Goal: Information Seeking & Learning: Understand process/instructions

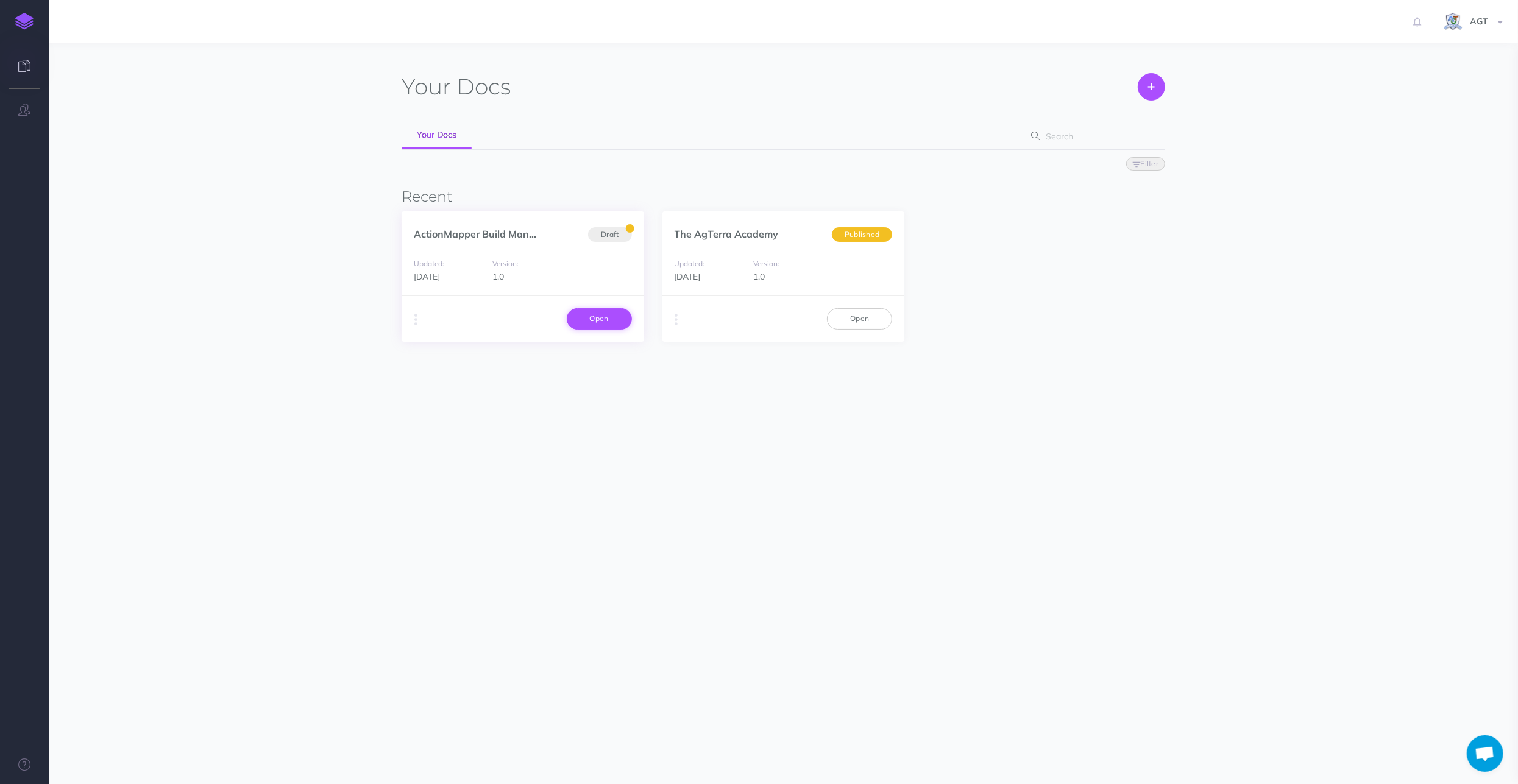
click at [597, 320] on link "Open" at bounding box center [600, 319] width 65 height 21
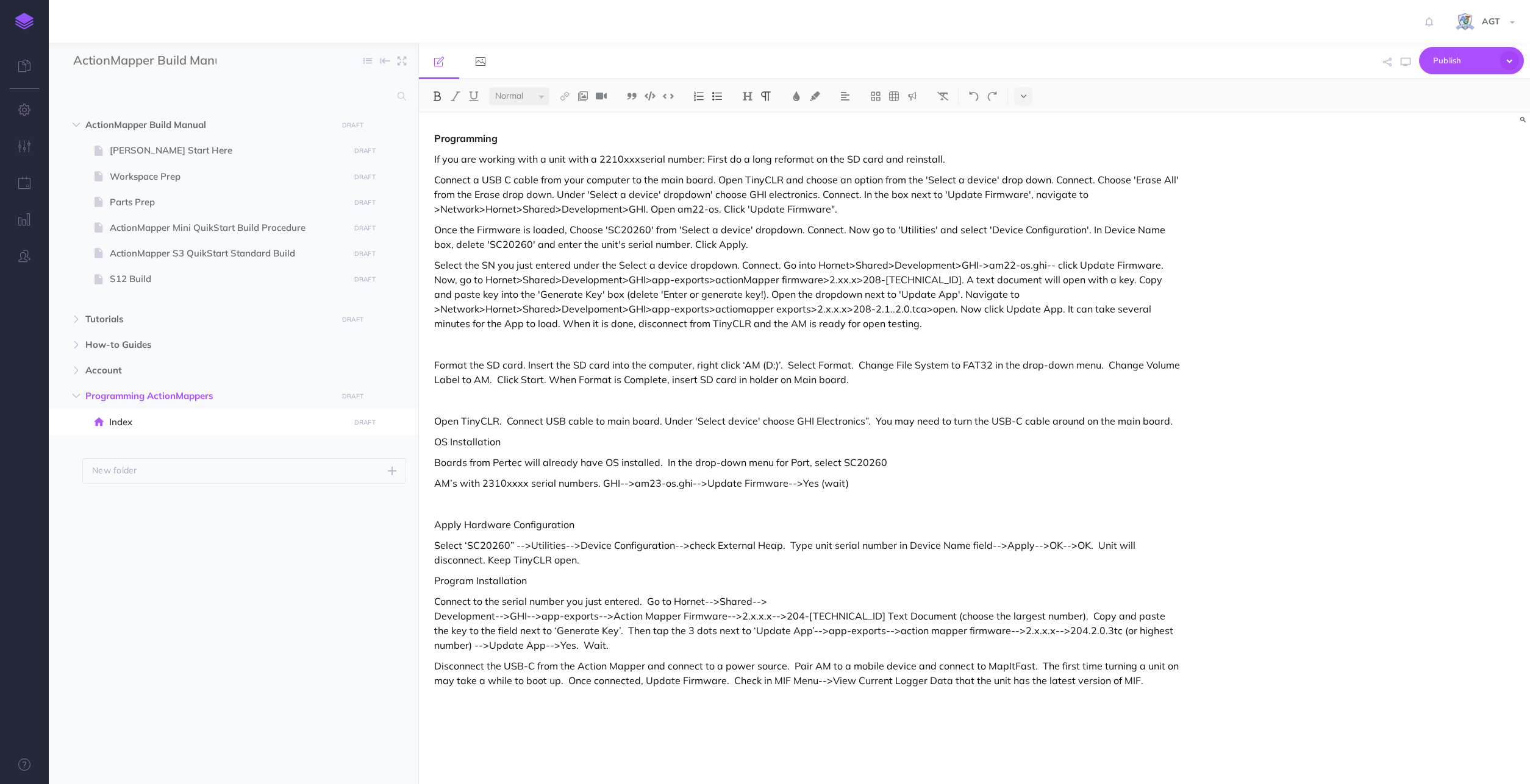
select select "null"
drag, startPoint x: 433, startPoint y: 157, endPoint x: 704, endPoint y: 166, distance: 271.1
click at [704, 166] on div "Programming If you are working with a unit with a 2210xxxserial number: First d…" at bounding box center [808, 442] width 778 height 659
click at [442, 94] on img at bounding box center [437, 96] width 11 height 10
click at [1249, 299] on div "Programming If you are working with a unit with a 2210xxxserial number: First d…" at bounding box center [974, 449] width 1111 height 672
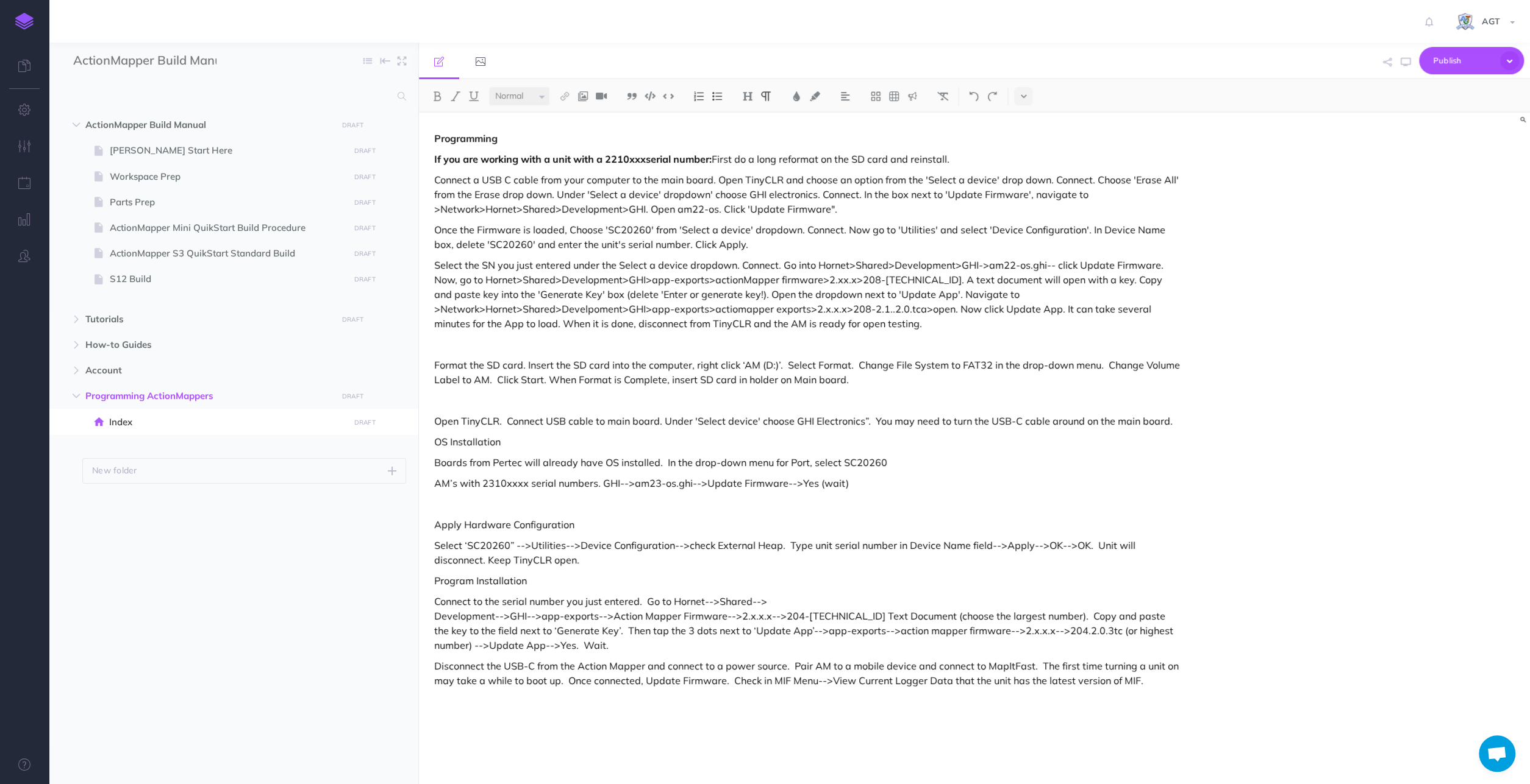
click at [463, 346] on p at bounding box center [808, 345] width 747 height 15
click at [440, 366] on div "Programming If you are working with a unit with a 2210xxxserial number: First d…" at bounding box center [808, 442] width 778 height 659
drag, startPoint x: 435, startPoint y: 364, endPoint x: 451, endPoint y: 358, distance: 17.1
click at [436, 364] on p "Format the SD card. Insert the SD card into the computer, right click ‘AM (D:)’…" at bounding box center [808, 373] width 747 height 29
drag, startPoint x: 595, startPoint y: 483, endPoint x: 432, endPoint y: 482, distance: 163.0
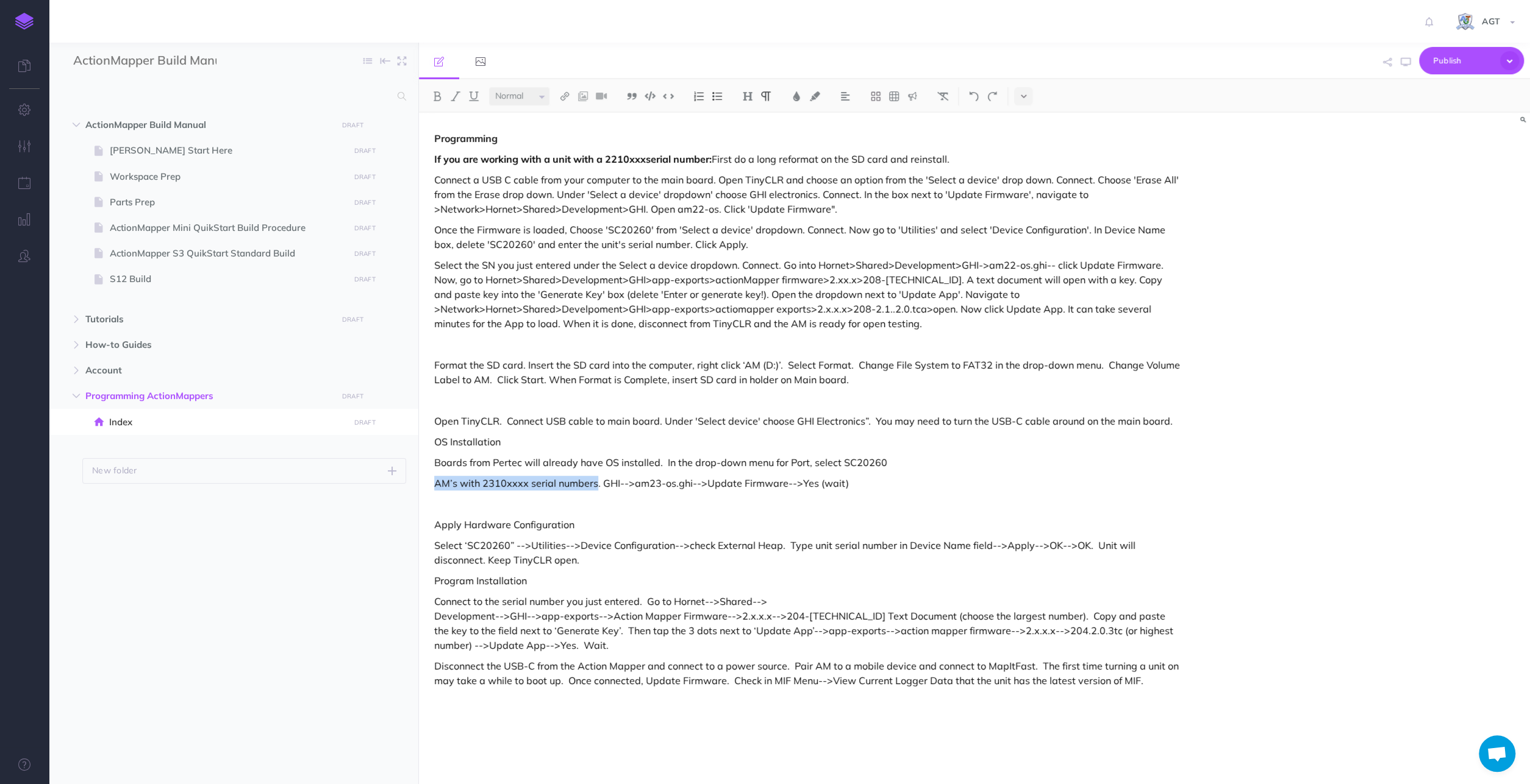
click at [432, 482] on div "Programming If you are working with a unit with a 2210xxxserial number: First d…" at bounding box center [808, 442] width 778 height 659
click at [433, 365] on div "Programming If you are working with a unit with a 2210xxxserial number: First d…" at bounding box center [808, 442] width 778 height 659
drag, startPoint x: 431, startPoint y: 366, endPoint x: 599, endPoint y: 365, distance: 168.0
click at [599, 365] on div "Programming If you are working with a unit with a 2210xxxserial number: First d…" at bounding box center [808, 442] width 778 height 659
click at [441, 97] on img at bounding box center [437, 96] width 11 height 10
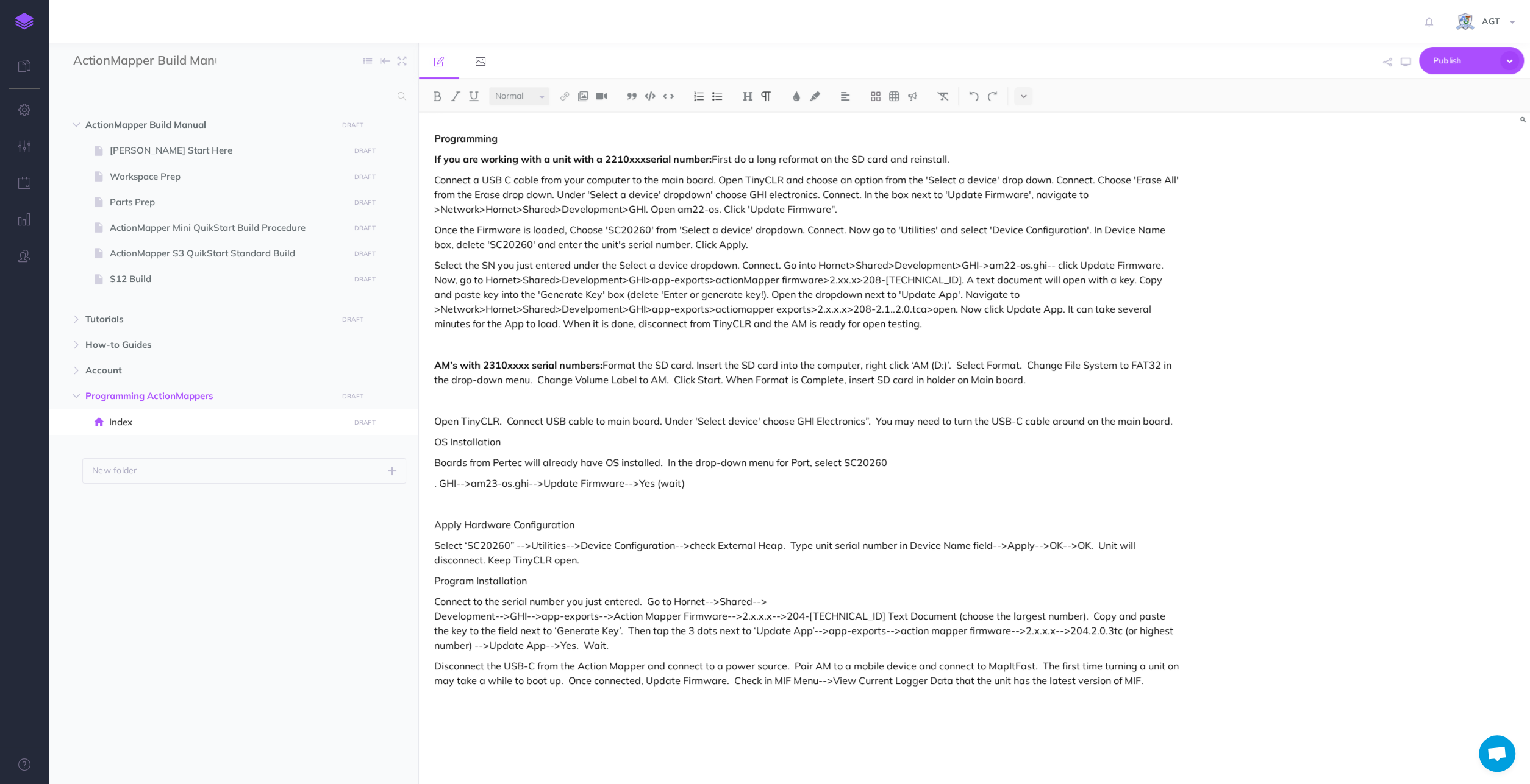
click at [480, 401] on p at bounding box center [808, 401] width 747 height 15
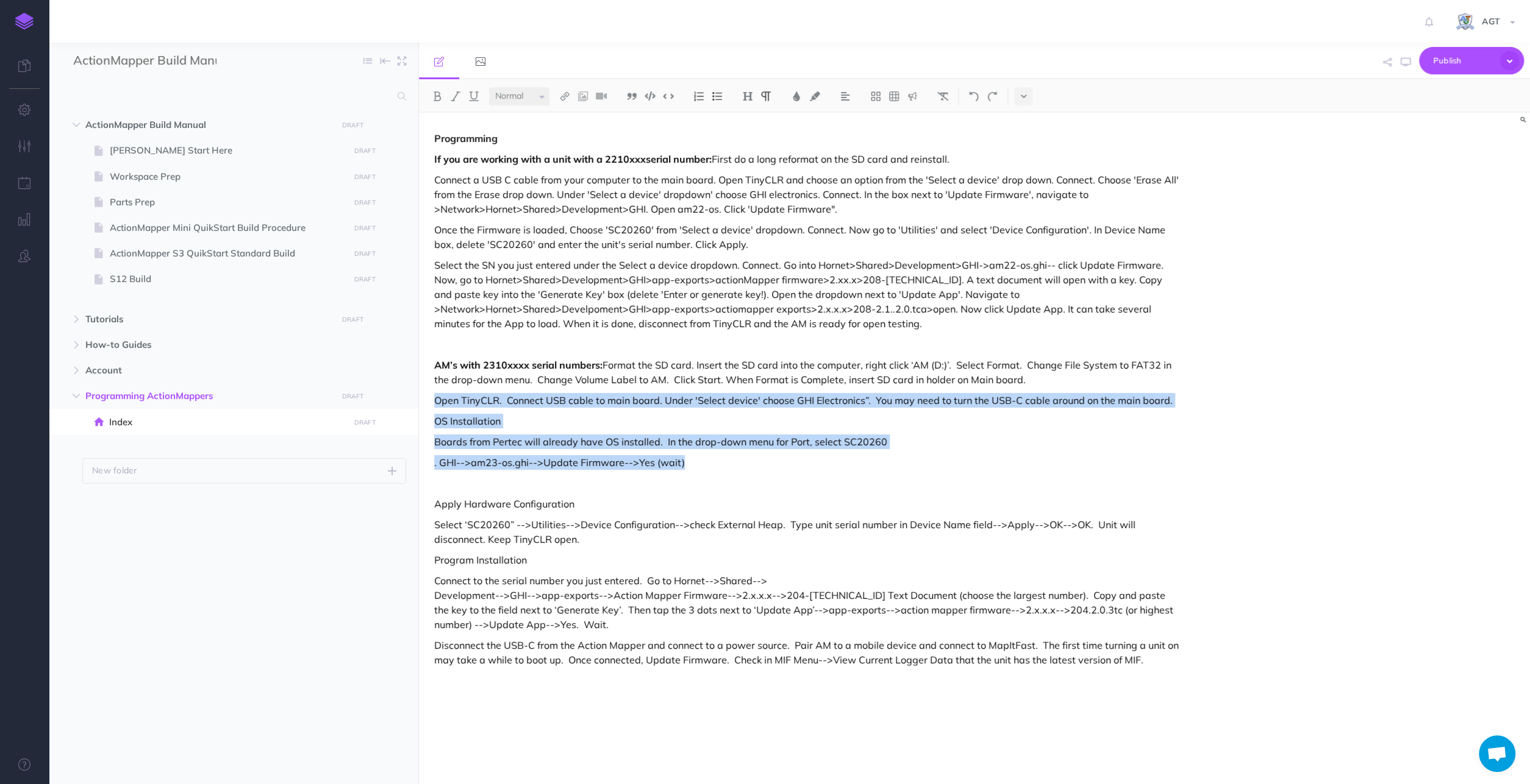
drag, startPoint x: 434, startPoint y: 396, endPoint x: 688, endPoint y: 470, distance: 264.6
click at [688, 470] on div "Programming If you are working with a unit with a 2210xxxserial number: First d…" at bounding box center [808, 442] width 778 height 659
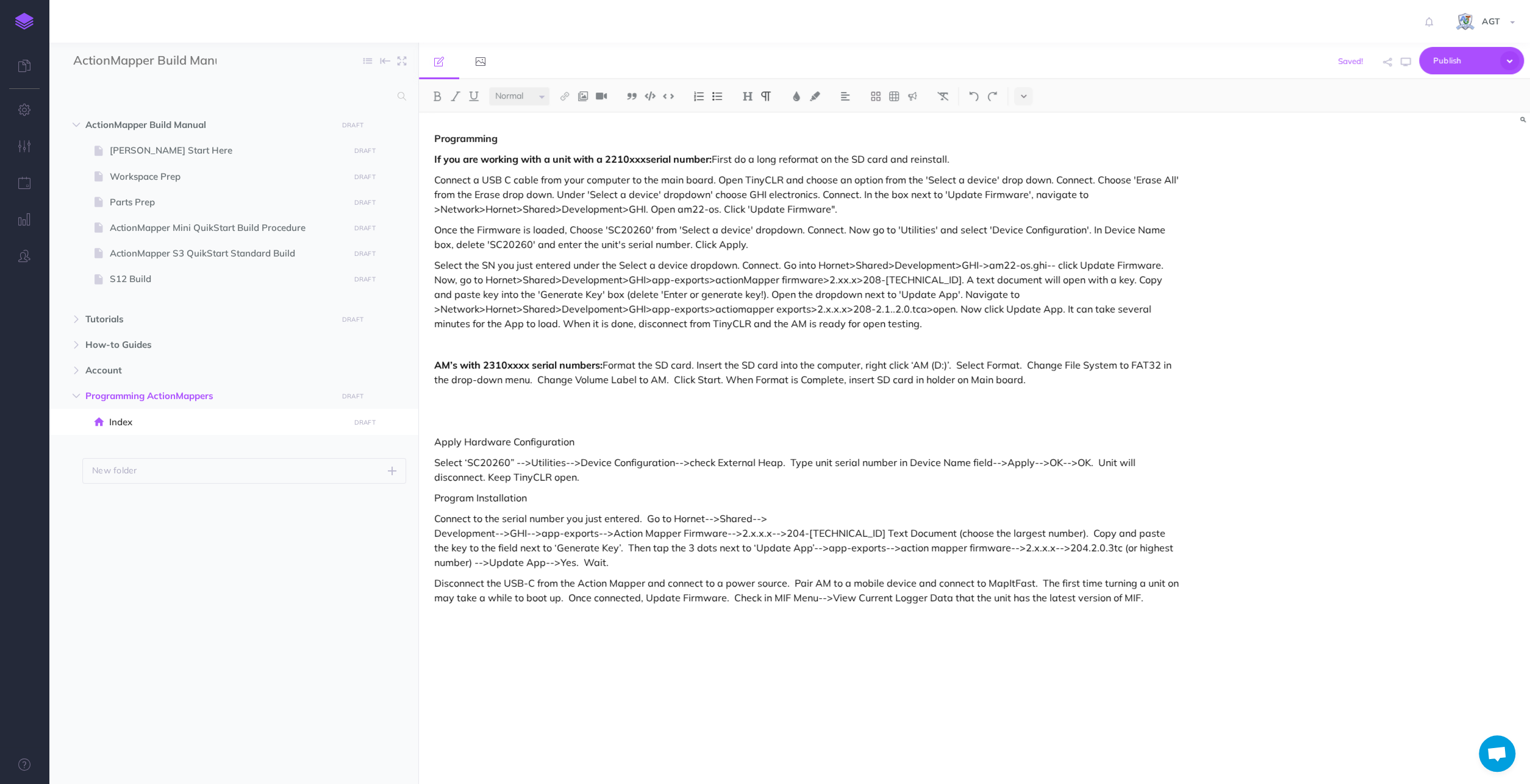
click at [449, 646] on div "Programming If you are working with a unit with a 2210xxxserial number: First d…" at bounding box center [808, 442] width 778 height 659
click at [1146, 603] on p "Disconnect the USB-C from the Action Mapper and connect to a power source. Pair…" at bounding box center [808, 590] width 747 height 29
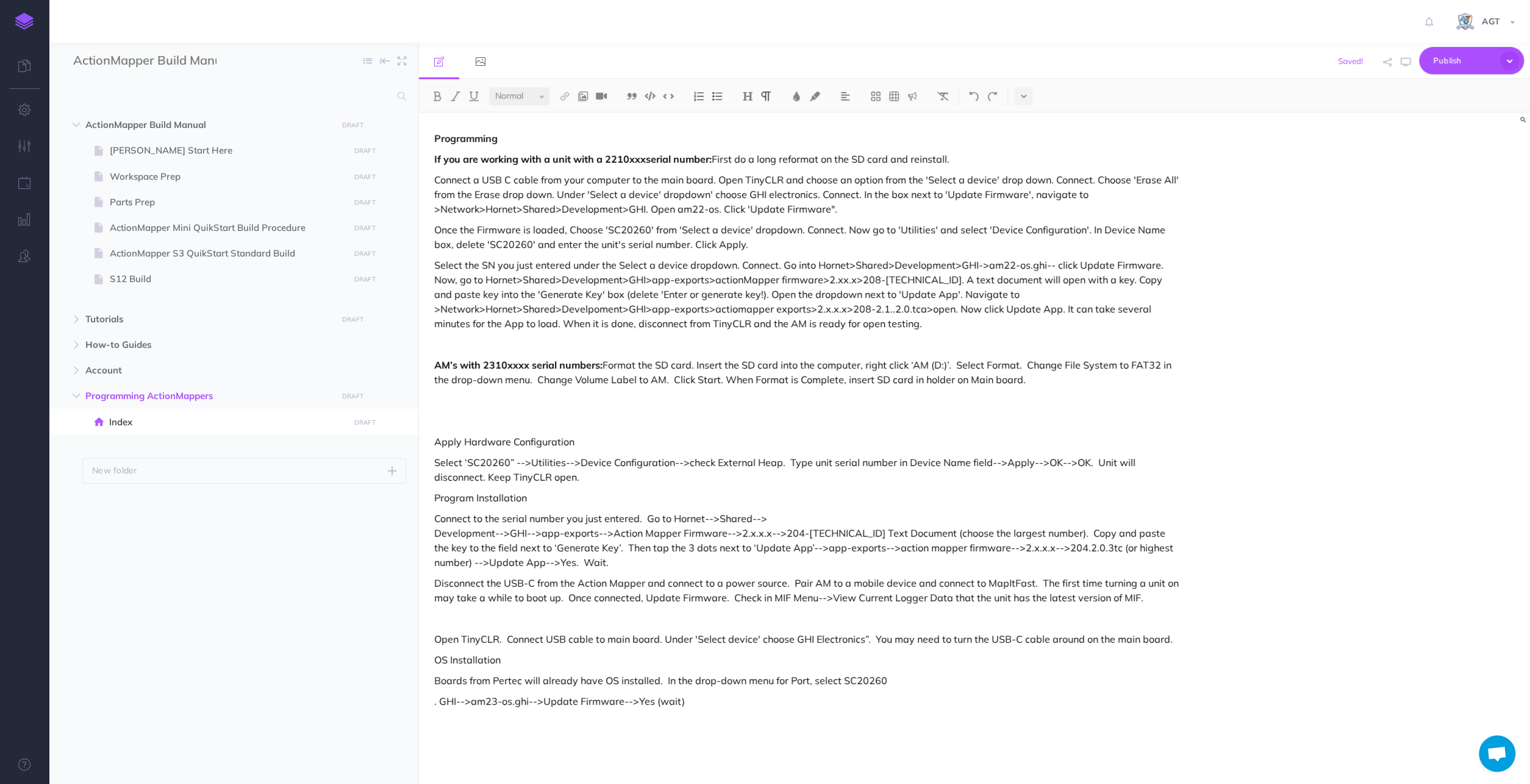
click at [516, 407] on p at bounding box center [808, 401] width 747 height 15
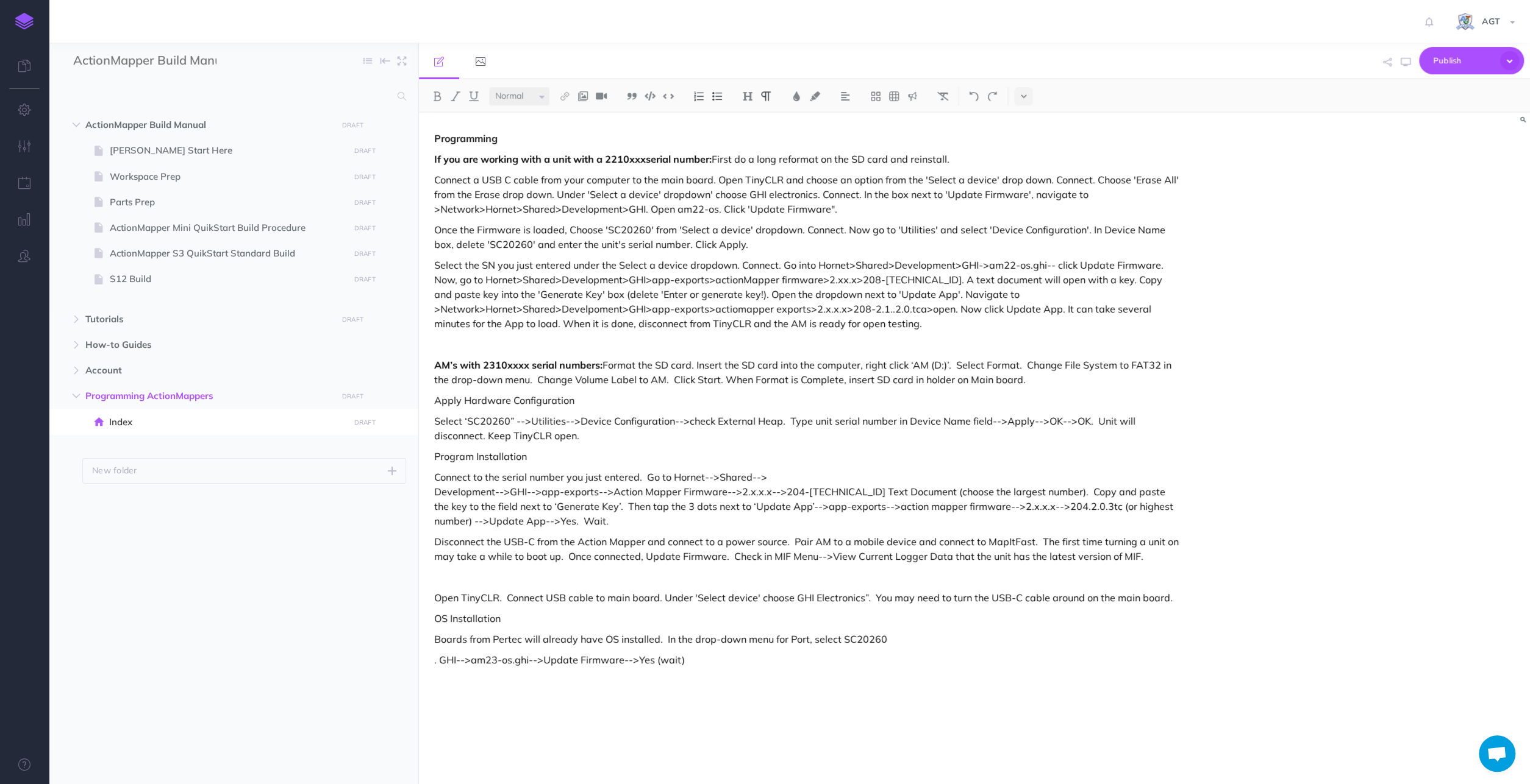
click at [576, 399] on p "Apply Hardware Configuration" at bounding box center [808, 401] width 747 height 15
click at [510, 618] on p "OS Installation" at bounding box center [808, 618] width 747 height 15
click at [729, 556] on p "Disconnect the USB-C from the Action Mapper and connect to a power source. Pair…" at bounding box center [808, 549] width 747 height 29
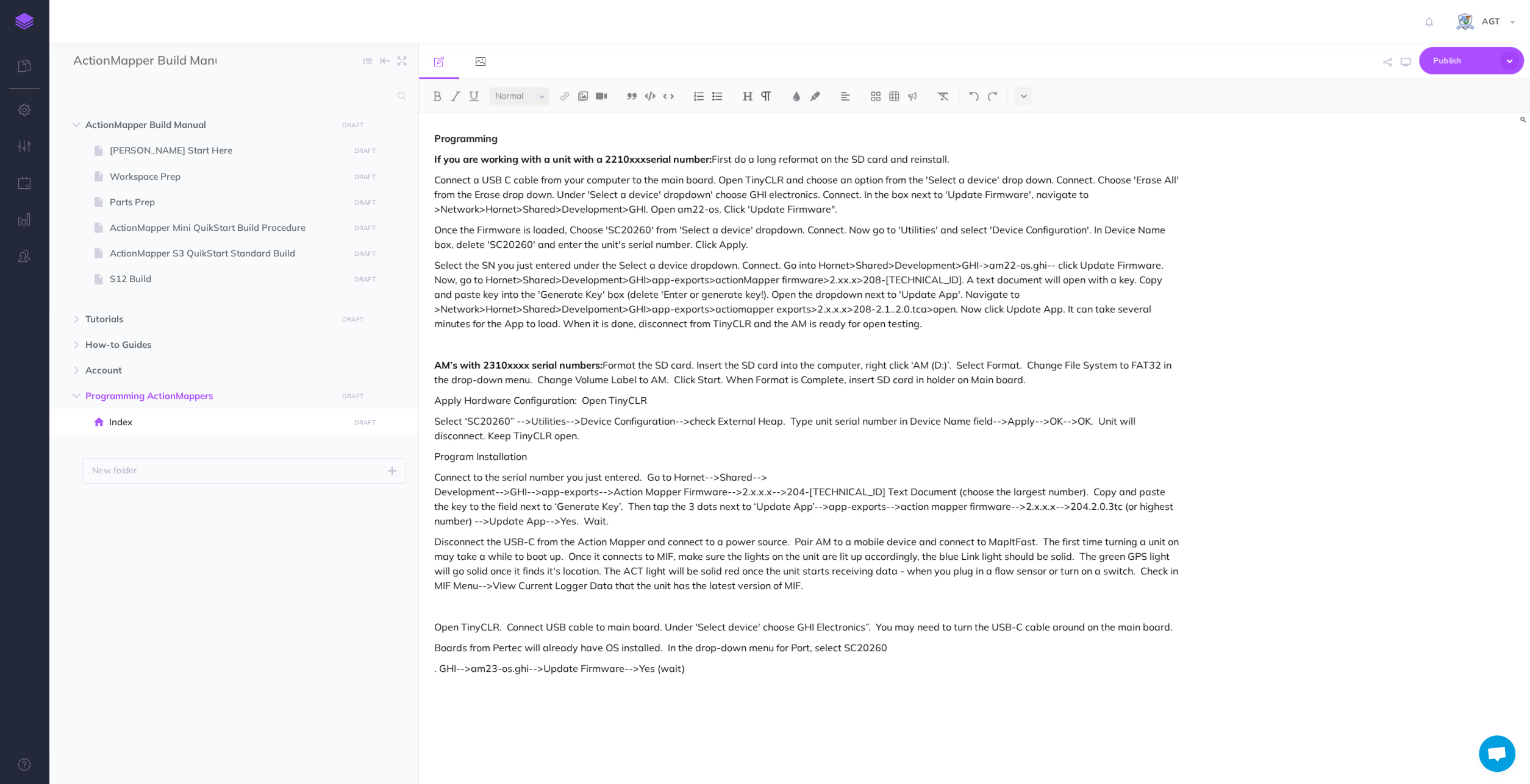
click at [463, 588] on p "Disconnect the USB-C from the Action Mapper and connect to a power source. Pair…" at bounding box center [808, 564] width 747 height 59
click at [586, 588] on p "Disconnect the USB-C from the Action Mapper and connect to a power source. Pair…" at bounding box center [808, 564] width 747 height 59
click at [800, 587] on p "Disconnect the USB-C from the Action Mapper and connect to a power source. Pair…" at bounding box center [808, 564] width 747 height 59
click at [870, 587] on p "Disconnect the USB-C from the Action Mapper and connect to a power source. Pair…" at bounding box center [808, 564] width 747 height 59
click at [866, 588] on p "Disconnect the USB-C from the Action Mapper and connect to a power source. Pair…" at bounding box center [808, 564] width 747 height 59
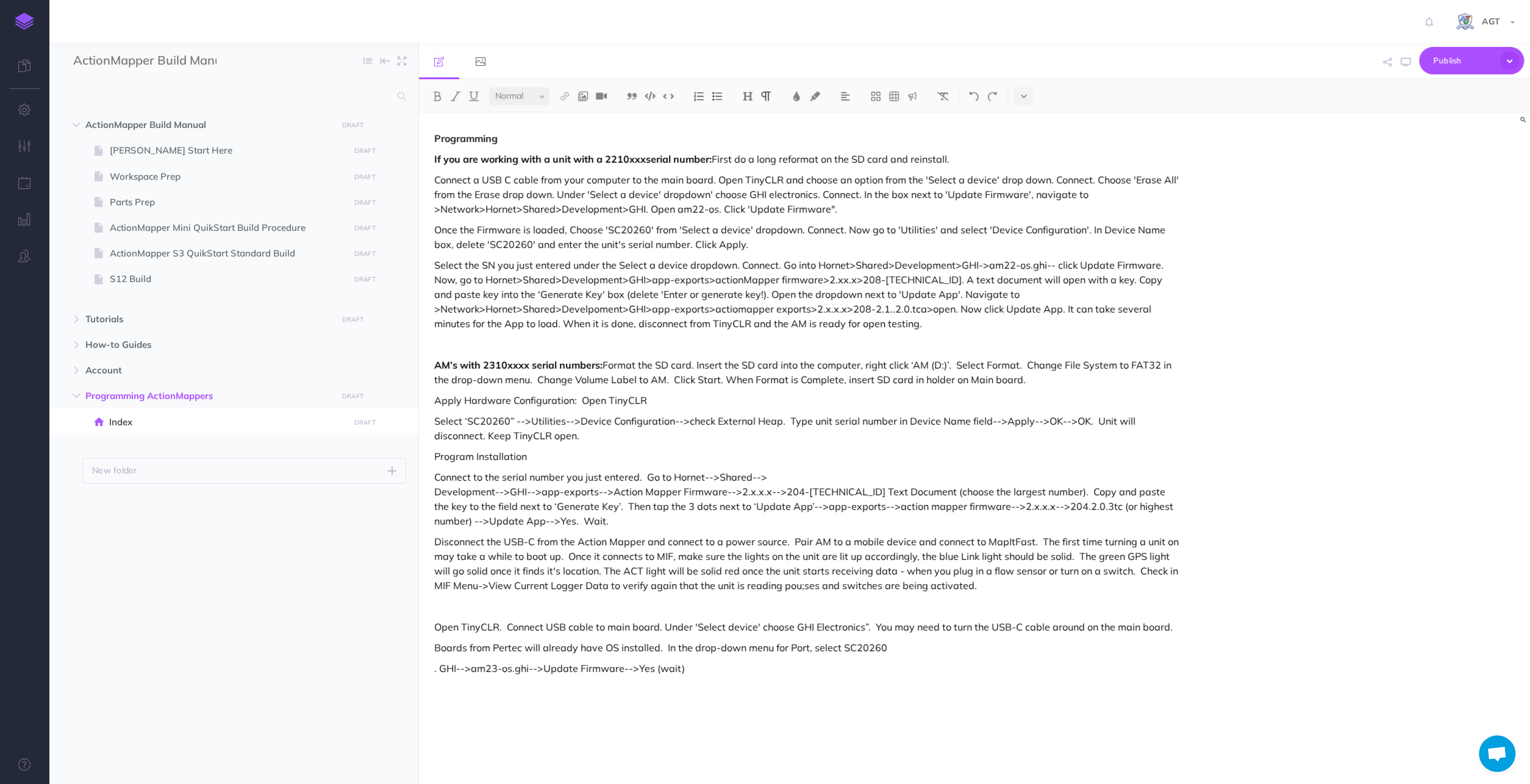
click at [782, 585] on p "Disconnect the USB-C from the Action Mapper and connect to a power source. Pair…" at bounding box center [808, 564] width 747 height 59
click at [659, 584] on p "Disconnect the USB-C from the Action Mapper and connect to a power source. Pair…" at bounding box center [808, 564] width 747 height 59
click at [762, 588] on p "Disconnect the USB-C from the Action Mapper and connect to a power source. Pair…" at bounding box center [808, 564] width 747 height 59
click at [872, 584] on p "Disconnect the USB-C from the Action Mapper and connect to a power source. Pair…" at bounding box center [808, 564] width 747 height 59
click at [812, 534] on p "Disconnect the USB-C from the Action Mapper and connect to a power source. Pair…" at bounding box center [808, 564] width 747 height 59
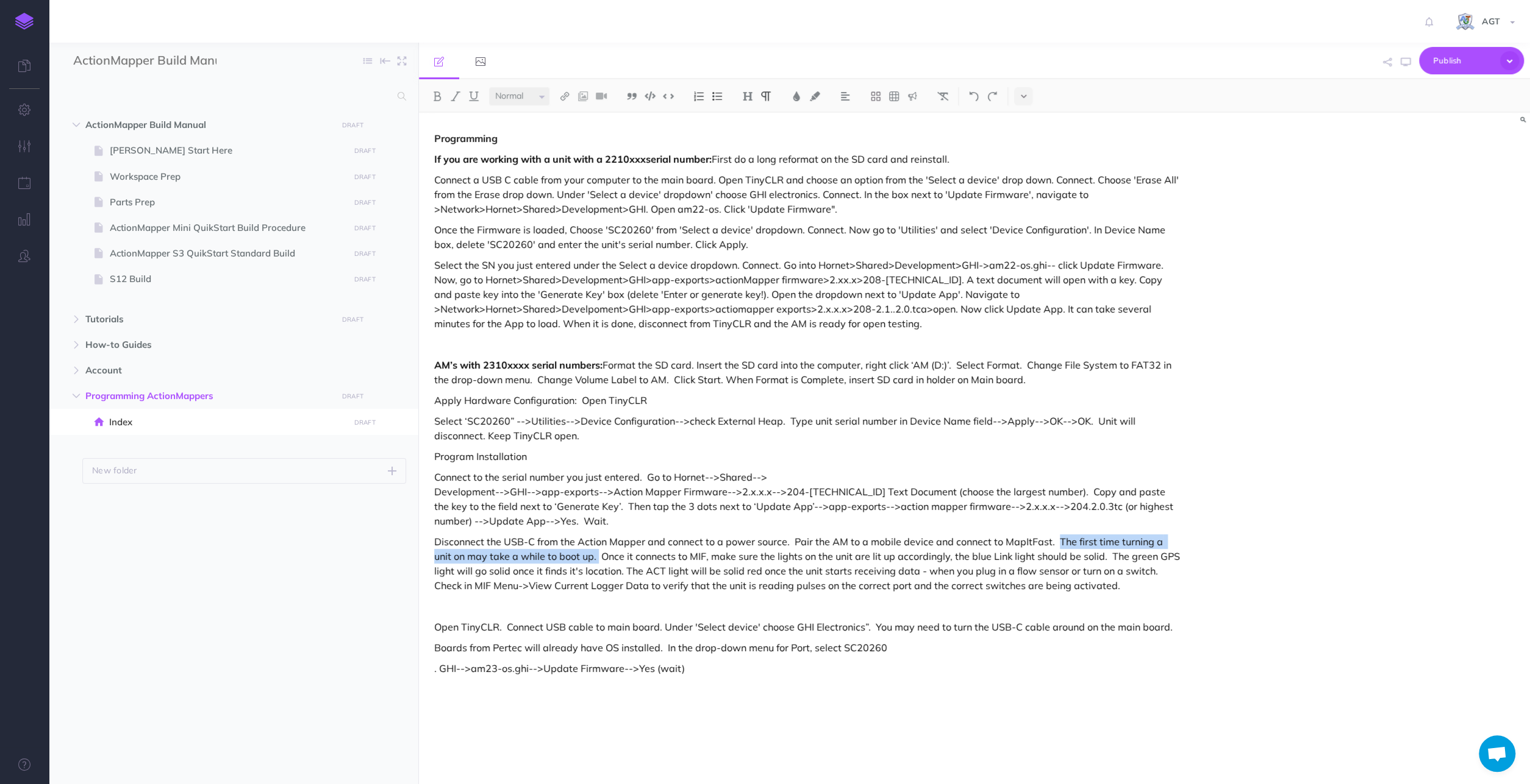
drag, startPoint x: 1053, startPoint y: 540, endPoint x: 577, endPoint y: 554, distance: 476.2
click at [577, 554] on p "Disconnect the USB-C from the Action Mapper and connect to a power source. Pair…" at bounding box center [808, 564] width 747 height 59
drag, startPoint x: 714, startPoint y: 553, endPoint x: 742, endPoint y: 550, distance: 28.2
click at [715, 553] on p "Disconnect the USB-C from the Action Mapper and connect to a power source. Pair…" at bounding box center [808, 564] width 747 height 59
click at [882, 558] on p "Disconnect the USB-C from the Action Mapper and connect to a power source. Pair…" at bounding box center [808, 564] width 747 height 59
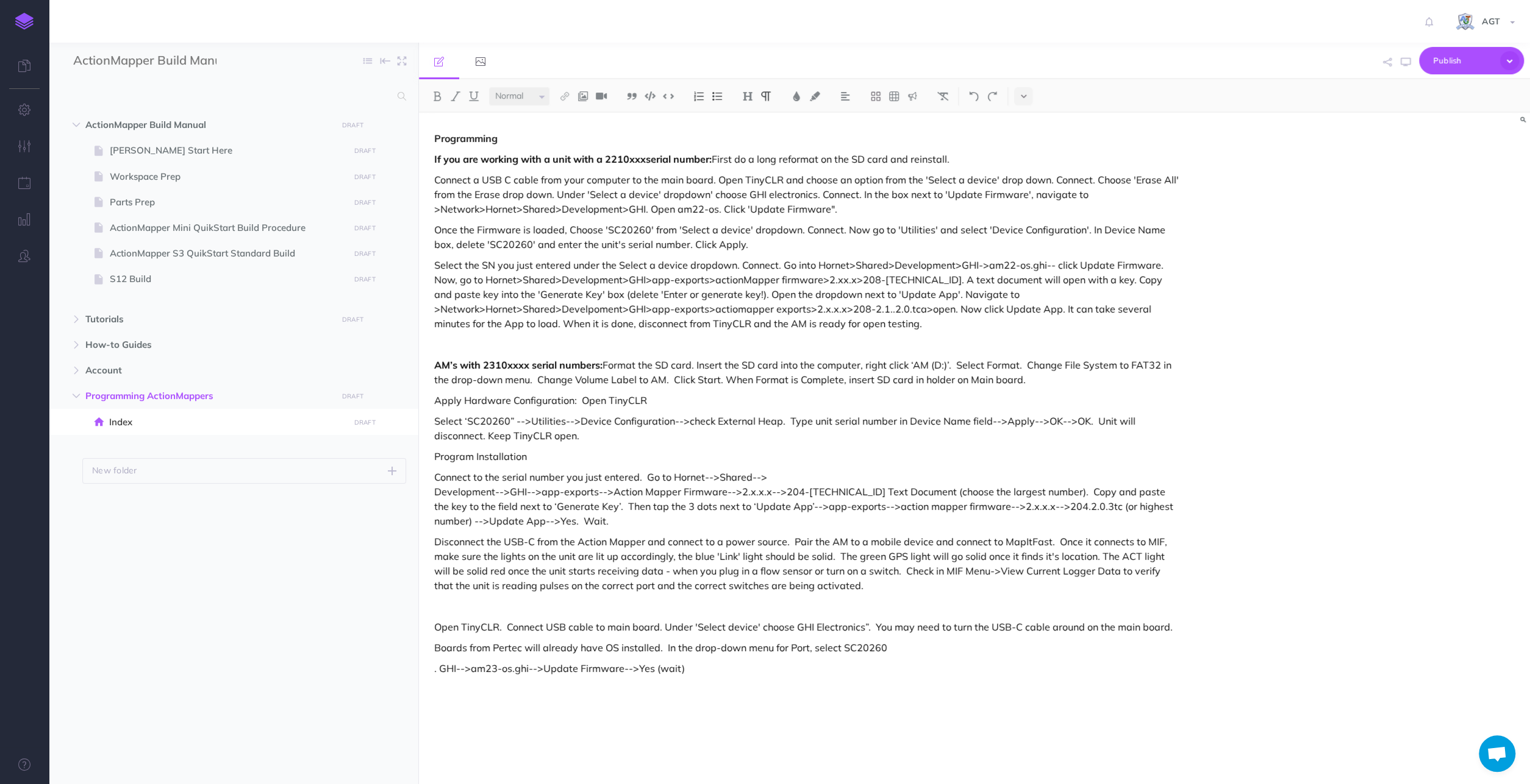
click at [737, 554] on p "Disconnect the USB-C from the Action Mapper and connect to a power source. Pair…" at bounding box center [808, 564] width 747 height 59
click at [991, 359] on p "AM’s with 2310xxxx serial numbers: Format the SD card. Insert the SD card into …" at bounding box center [808, 373] width 747 height 29
click at [520, 422] on p "Select ‘SC20260” -->Utilities-->Device Configuration-->check External Heap. Typ…" at bounding box center [808, 429] width 747 height 29
drag, startPoint x: 679, startPoint y: 421, endPoint x: 694, endPoint y: 421, distance: 15.0
click at [694, 421] on p "Select ‘SC20260” ->Utilities->Device Configuration->check Extend Heap. Type uni…" at bounding box center [808, 429] width 747 height 29
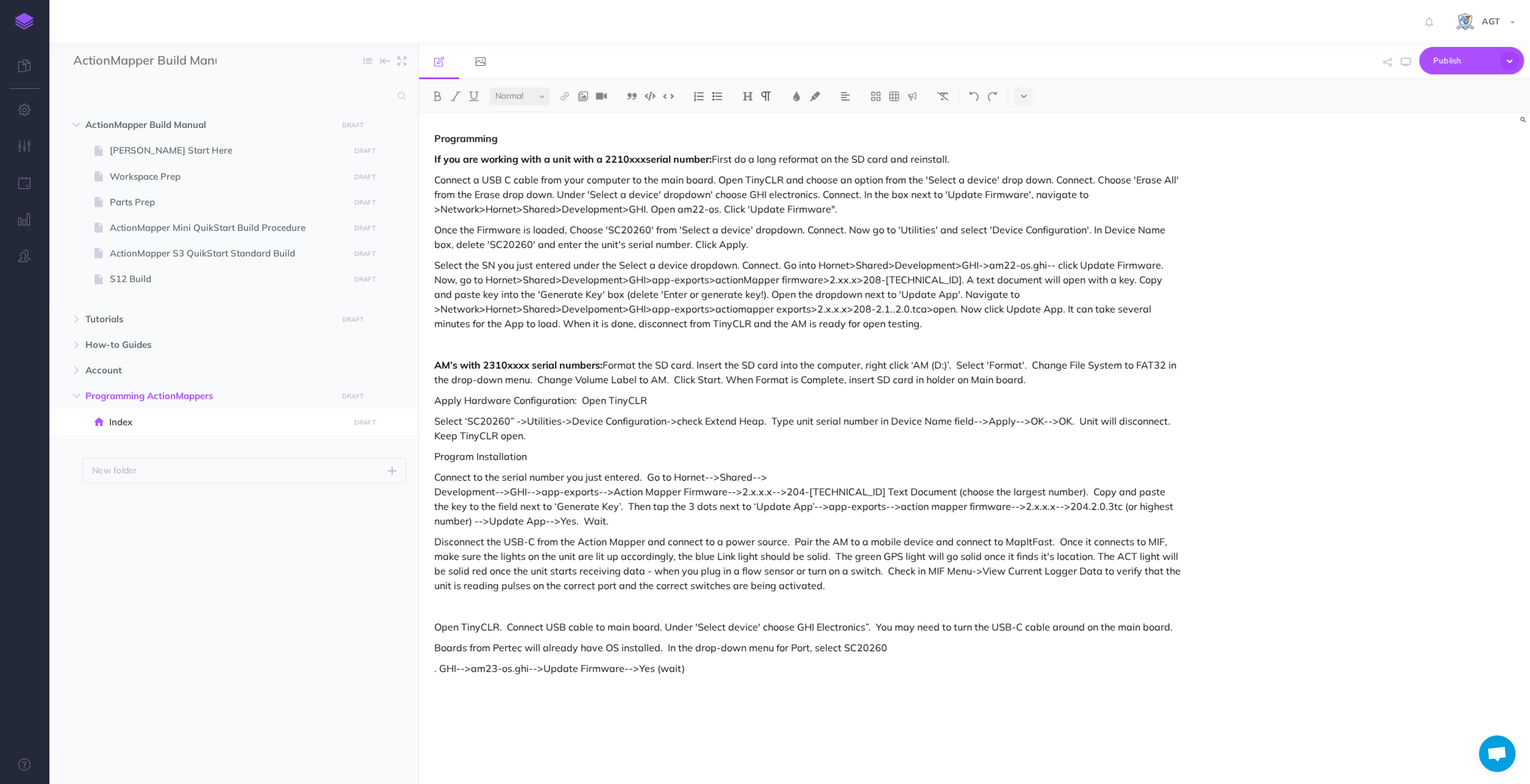
click at [687, 447] on div "Programming If you are working with a unit with a 2210xxxserial number: First d…" at bounding box center [808, 442] width 778 height 659
click at [885, 421] on p "Select ‘SC20260” ->Utilities->Device Configuration->check Extend Heap. Type uni…" at bounding box center [808, 429] width 747 height 29
drag, startPoint x: 465, startPoint y: 420, endPoint x: 508, endPoint y: 420, distance: 43.0
click at [508, 420] on p "Select ‘SC20260” ->Utilities->Device Configuration->check Extend Heap. Type uni…" at bounding box center [808, 429] width 747 height 29
copy p "SC20260"
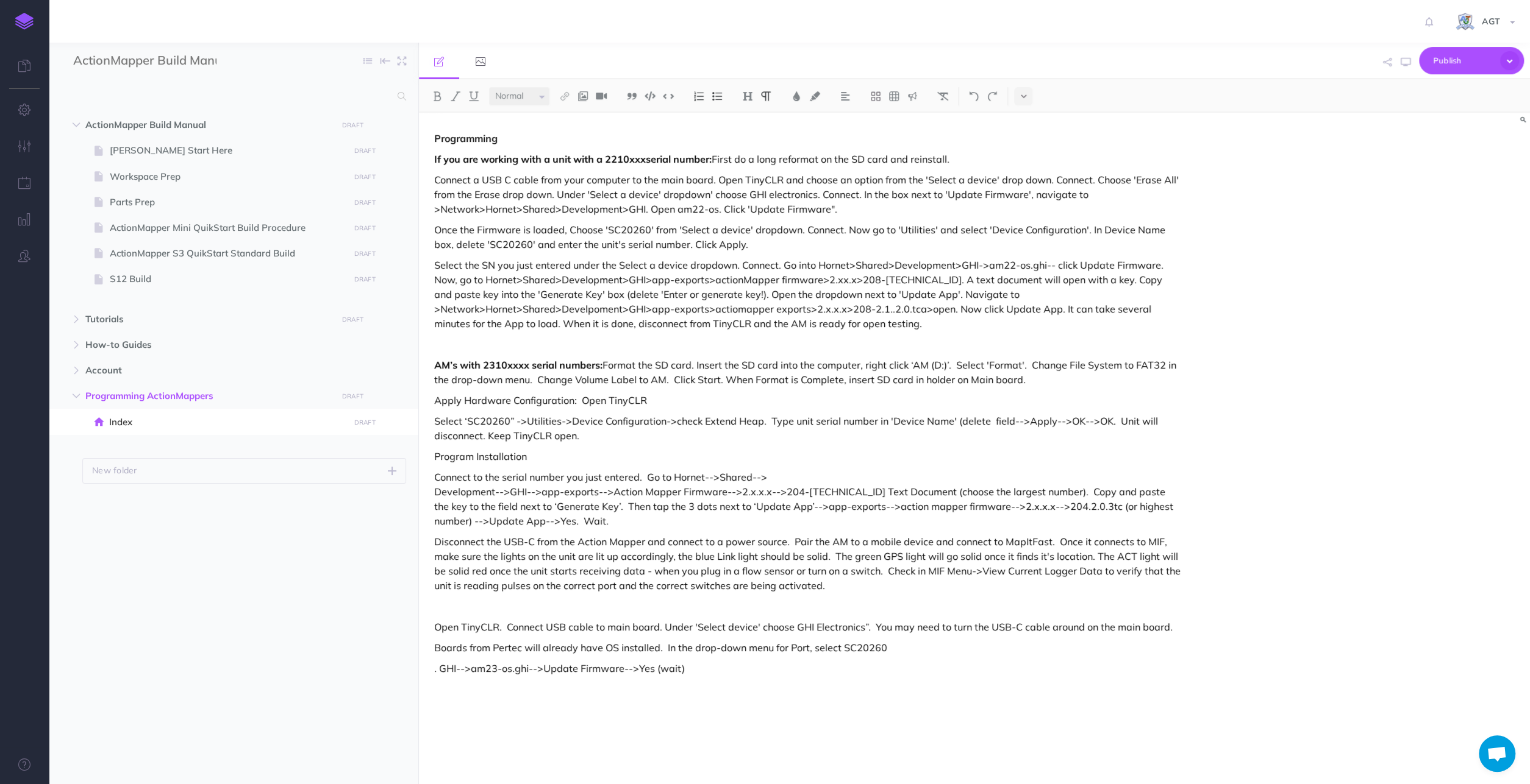
click at [980, 421] on p "Select ‘SC20260” ->Utilities->Device Configuration->check Extend Heap. Type uni…" at bounding box center [808, 429] width 747 height 29
click at [1022, 422] on p "Select ‘SC20260” ->Utilities->Device Configuration->check Extend Heap. Type uni…" at bounding box center [808, 429] width 747 height 29
click at [515, 415] on p "Select ‘SC20260” ->Utilities->Device Configuration->check Extend Heap. Type uni…" at bounding box center [808, 429] width 747 height 29
click at [1036, 421] on p "Select ‘SC20260' ->Utilities->Device Configuration->check Extend Heap. Type uni…" at bounding box center [808, 429] width 747 height 29
click at [1040, 264] on p "Select the SN you just entered under the Select a device dropdown. Connect. Go …" at bounding box center [808, 295] width 747 height 73
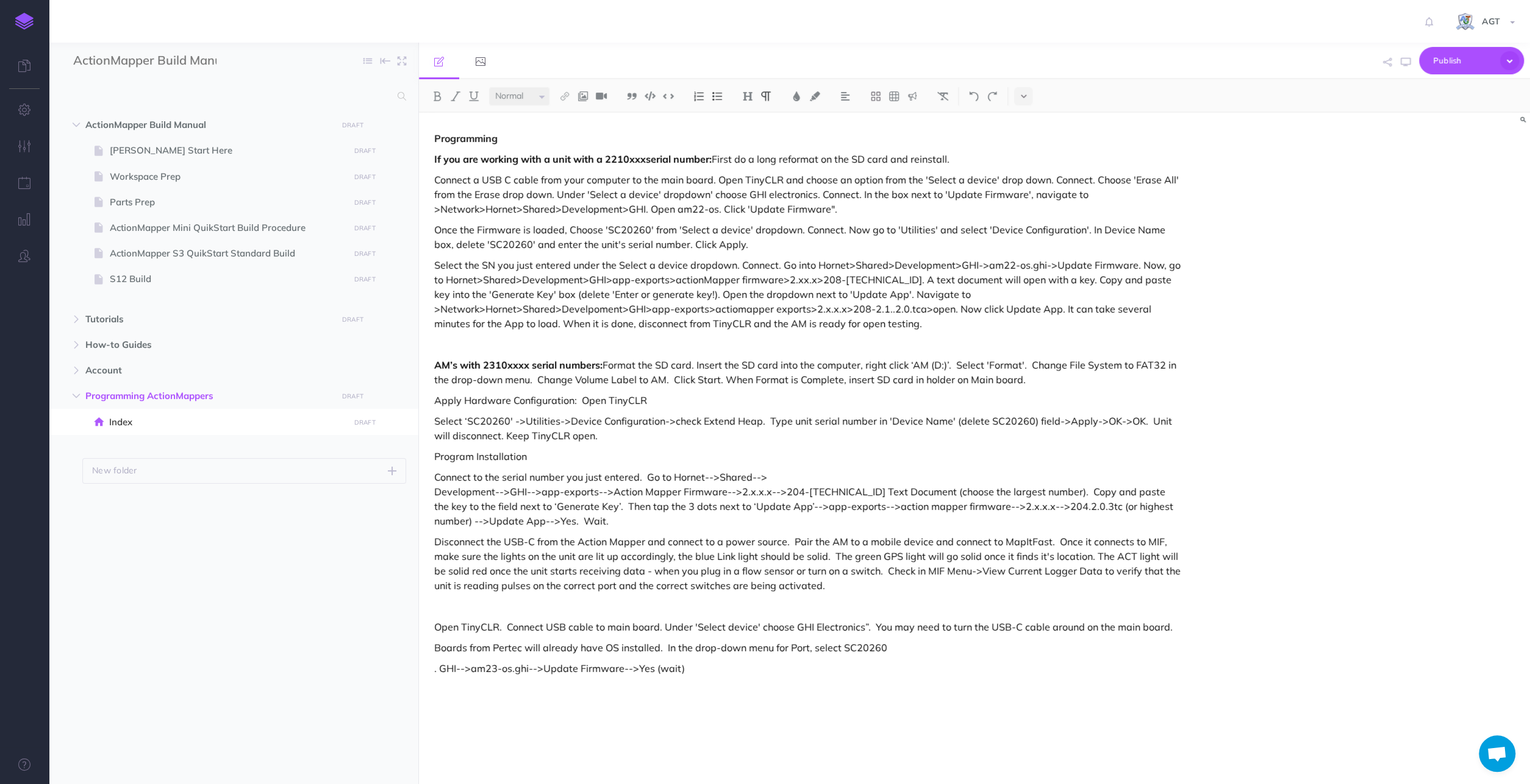
click at [645, 292] on p "Select the SN you just entered under the Select a device dropdown. Connect. Go …" at bounding box center [808, 295] width 747 height 73
click at [429, 544] on div "Programming If you are working with a unit with a 2210xxxserial number: First d…" at bounding box center [808, 442] width 778 height 659
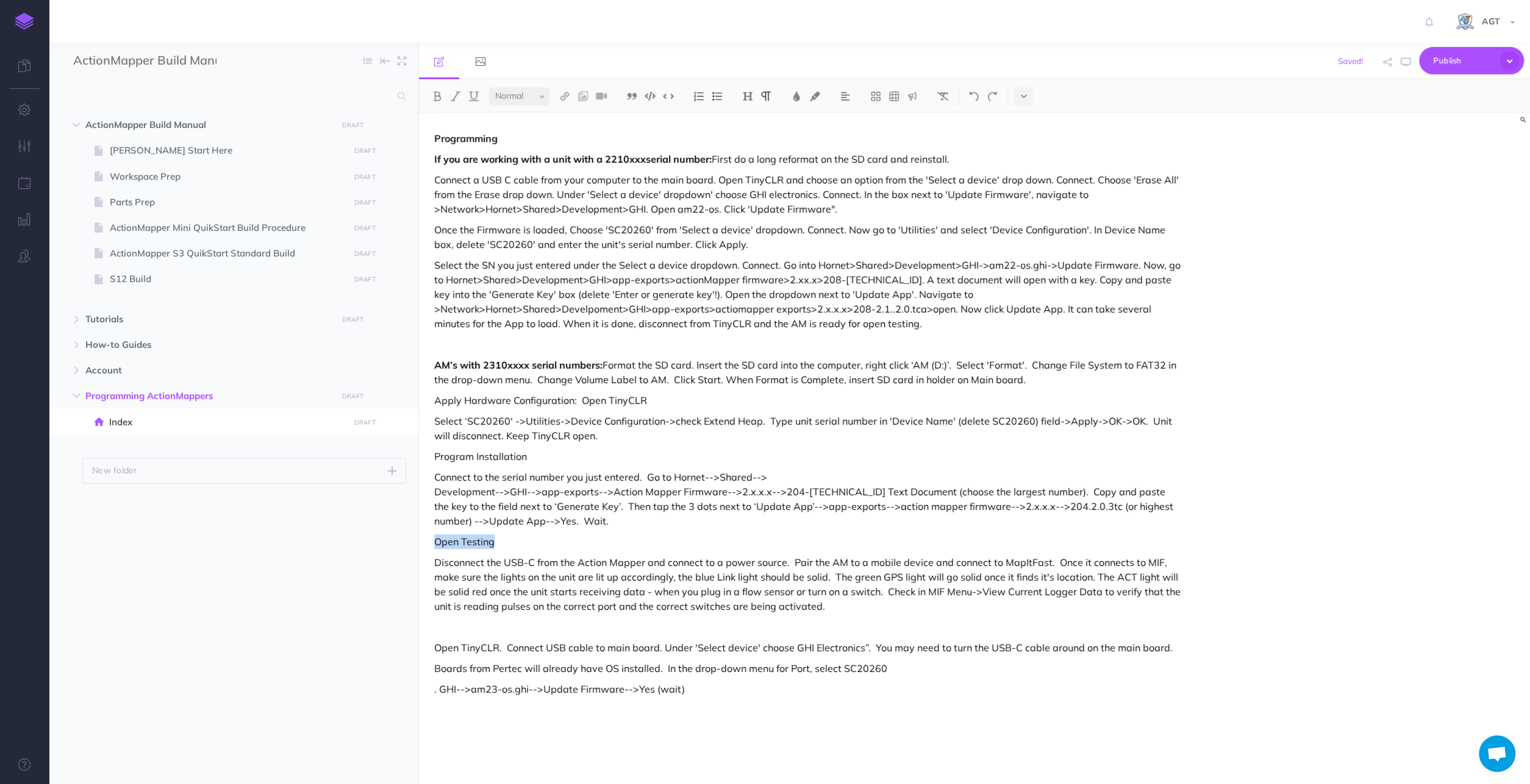
drag, startPoint x: 434, startPoint y: 542, endPoint x: 495, endPoint y: 544, distance: 61.0
click at [495, 544] on div "Programming If you are working with a unit with a 2210xxxserial number: First d…" at bounding box center [808, 442] width 778 height 659
click at [437, 95] on img at bounding box center [437, 96] width 11 height 10
click at [1427, 473] on div "Programming If you are working with a unit with a 2210xxxserial number: First d…" at bounding box center [974, 449] width 1111 height 672
drag, startPoint x: 643, startPoint y: 560, endPoint x: 436, endPoint y: 564, distance: 207.0
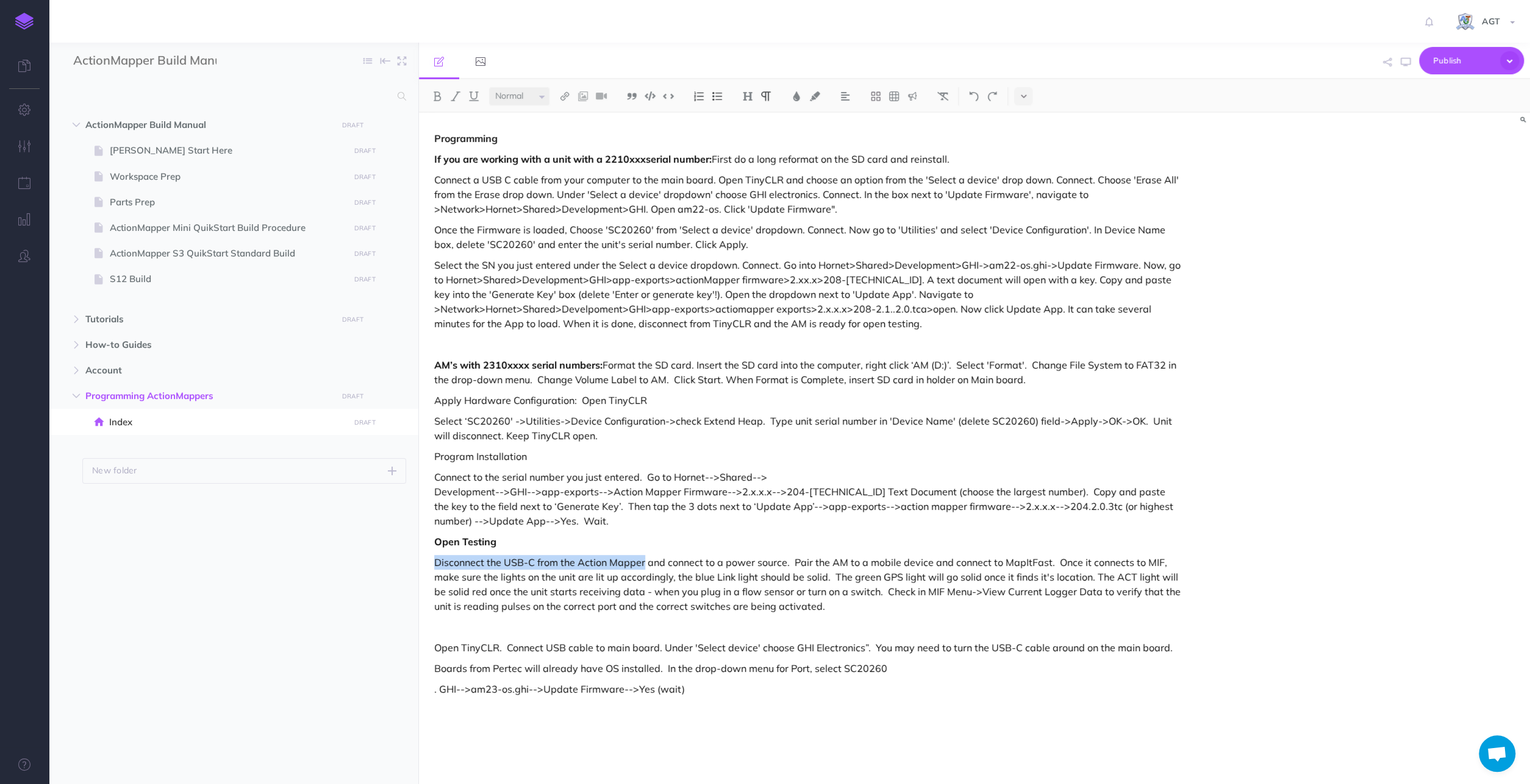
click at [436, 564] on p "Disconnect the USB-C from the Action Mapper and connect to a power source. Pair…" at bounding box center [808, 584] width 747 height 59
click at [571, 521] on p "Connect to the serial number you just entered. Go to Hornet-->Shared--> Develop…" at bounding box center [808, 500] width 747 height 59
click at [560, 523] on p "Connect to the serial number you just entered. Go to Hornet-->Shared--> Develop…" at bounding box center [808, 500] width 747 height 59
click at [459, 564] on p "and connect to a power source. Pair the AM to a mobile device and connect to Ma…" at bounding box center [808, 584] width 747 height 59
click at [580, 560] on p "Connect unit to a power source. Pair the AM to a mobile device and connect to M…" at bounding box center [808, 584] width 747 height 59
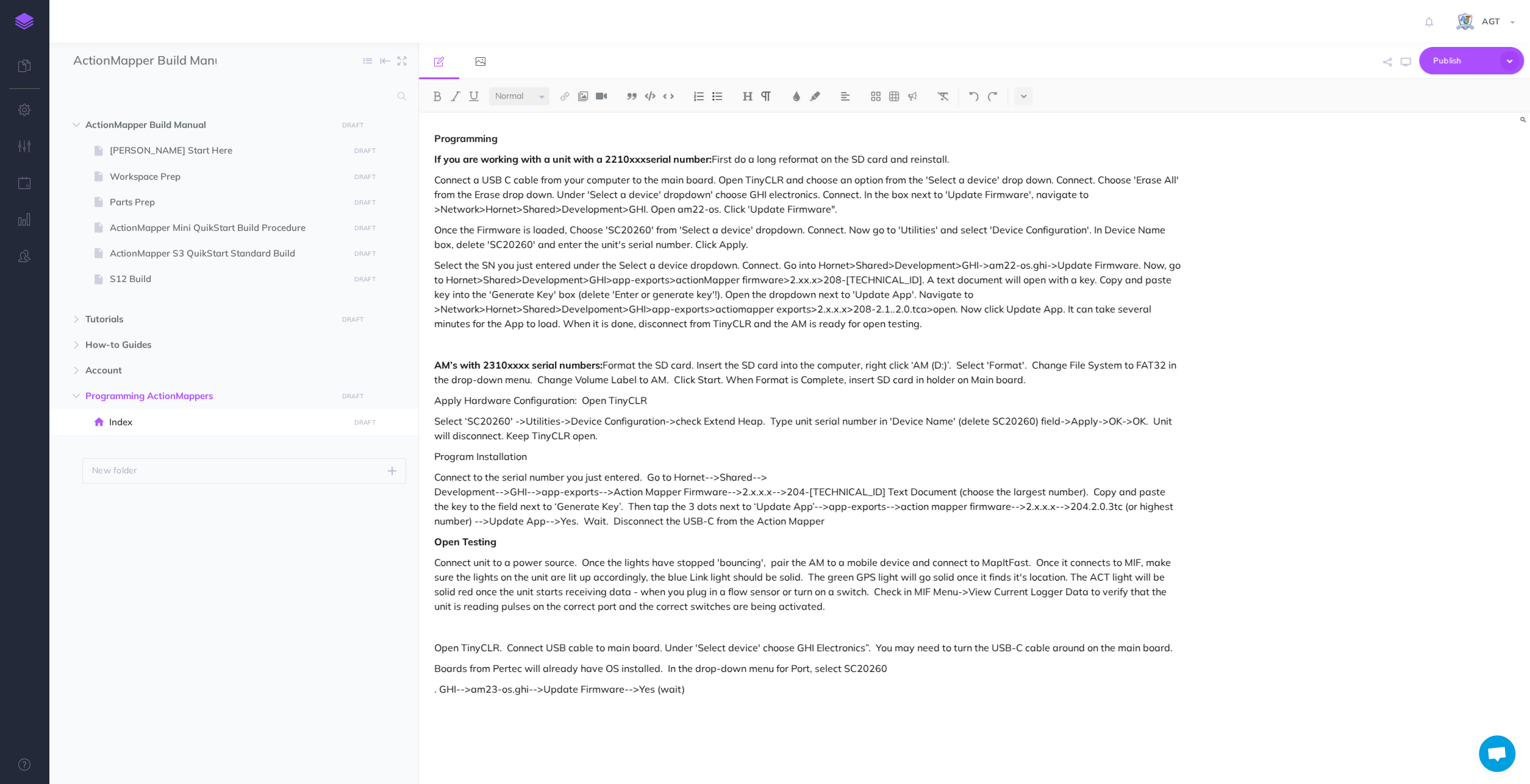
click at [1020, 575] on p "Connect unit to a power source. Once the lights have stopped 'bouncing', pair t…" at bounding box center [808, 584] width 747 height 59
click at [837, 616] on div "Programming If you are working with a unit with a 2210xxxserial number: First d…" at bounding box center [808, 442] width 778 height 659
drag, startPoint x: 434, startPoint y: 644, endPoint x: 459, endPoint y: 643, distance: 25.0
click at [434, 645] on div "Programming If you are working with a unit with a 2210xxxserial number: First d…" at bounding box center [808, 442] width 778 height 659
